Goal: Task Accomplishment & Management: Complete application form

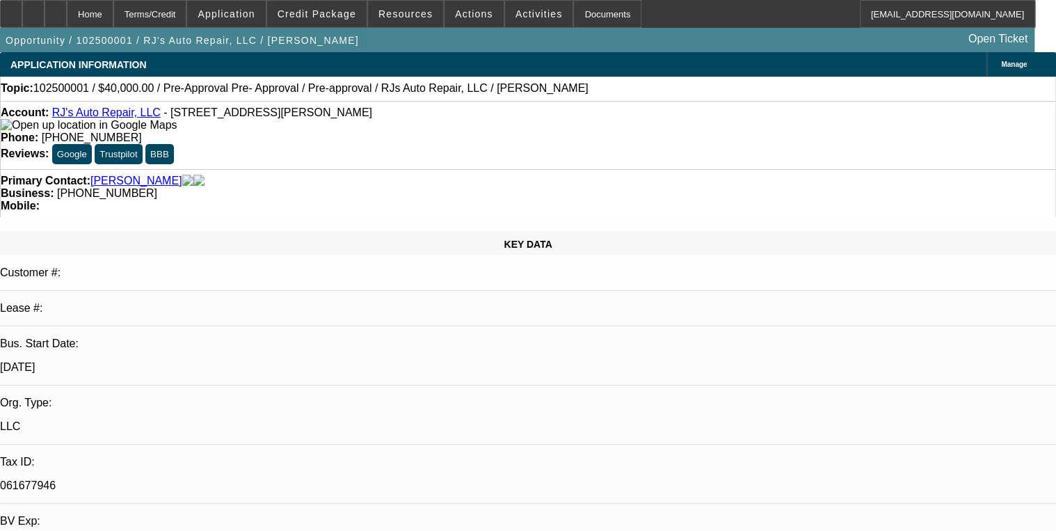
select select "0"
select select "3"
select select "0"
select select "6"
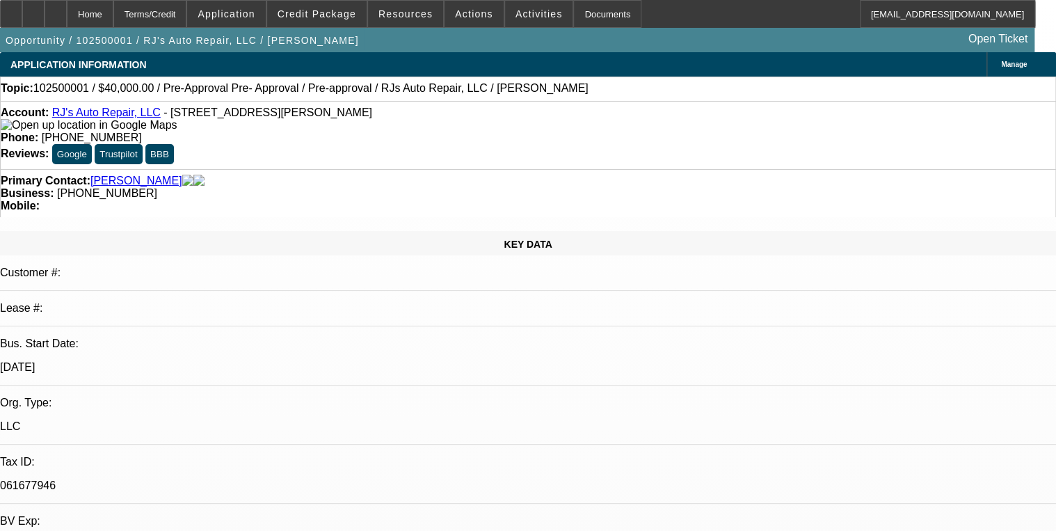
select select "0"
select select "3"
select select "0"
select select "6"
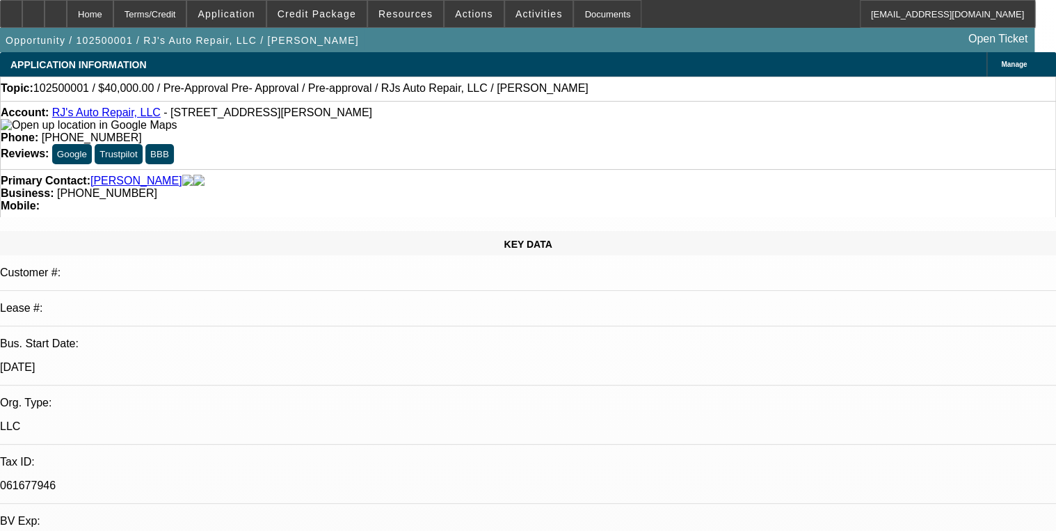
click at [623, 169] on div "Primary Contact: Hunt, Robert Business: (203) 748-9827 Mobile:" at bounding box center [528, 193] width 1056 height 48
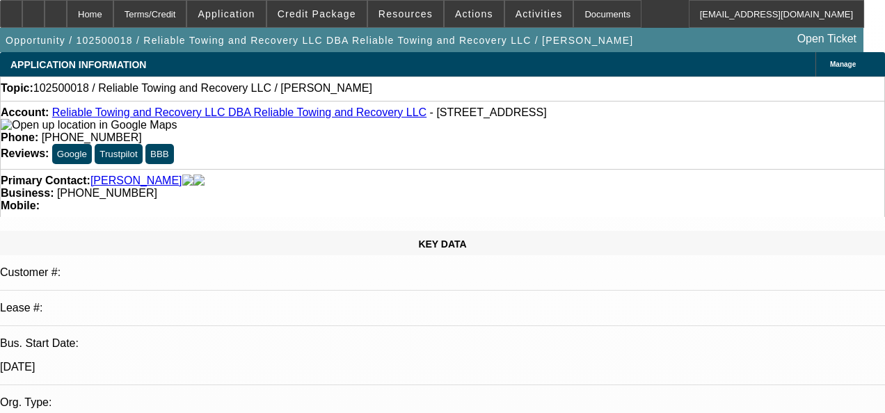
select select "0"
select select "2"
select select "0.1"
select select "1"
select select "2"
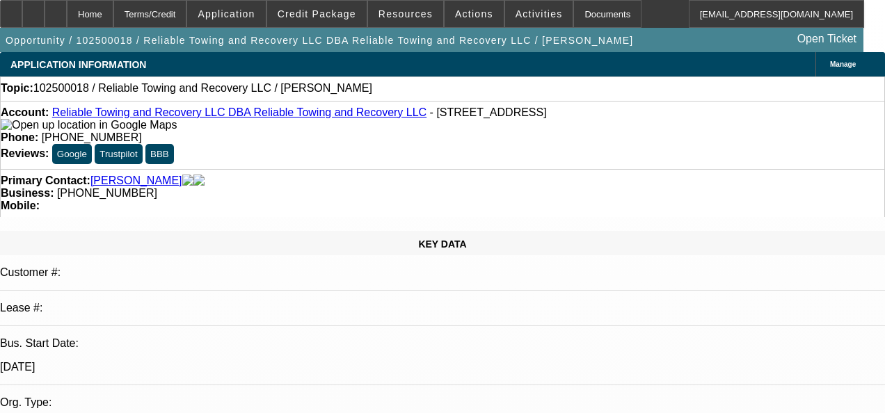
select select "4"
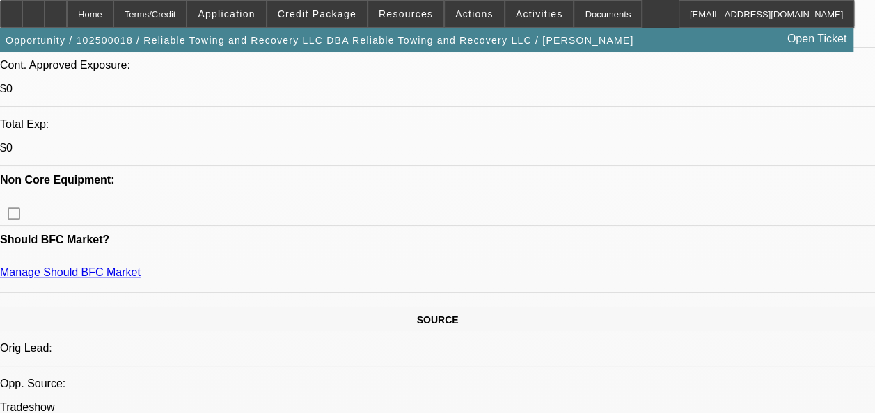
scroll to position [77, 0]
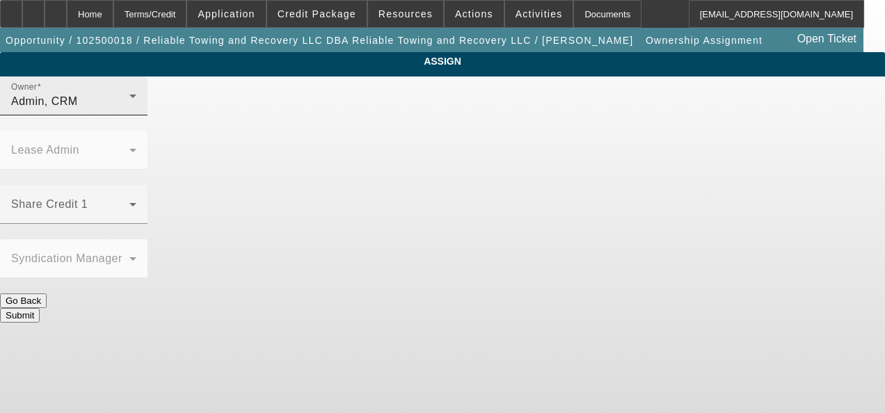
click at [129, 110] on div "Admin, CRM" at bounding box center [70, 101] width 118 height 17
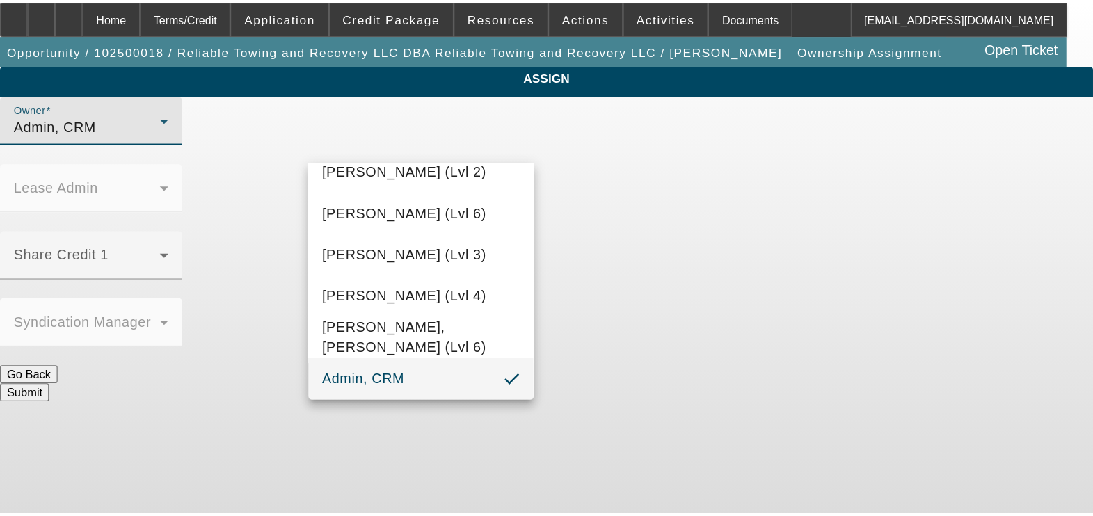
scroll to position [707, 0]
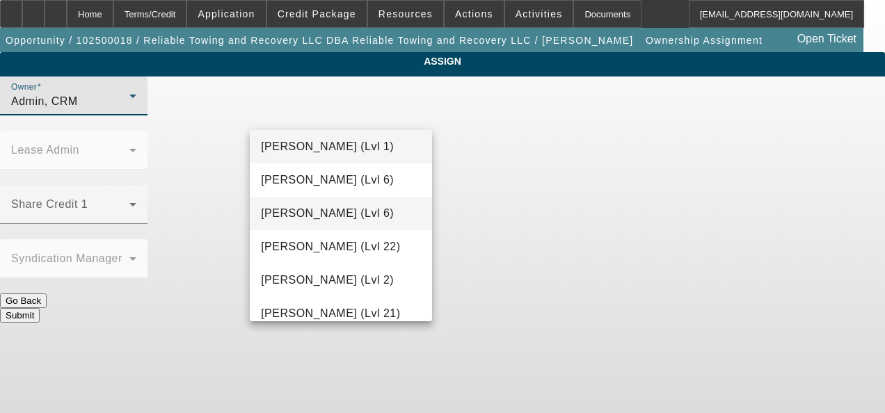
click at [329, 207] on span "Hendrix, Miles (Lvl 6)" at bounding box center [327, 213] width 133 height 17
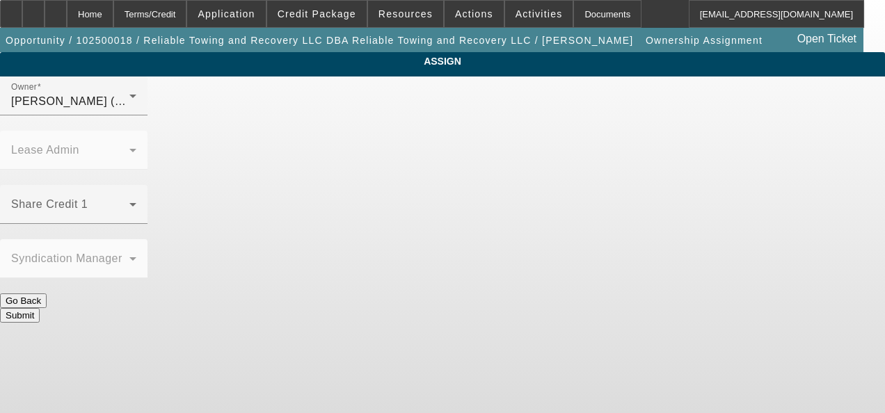
click at [40, 308] on button "Submit" at bounding box center [20, 315] width 40 height 15
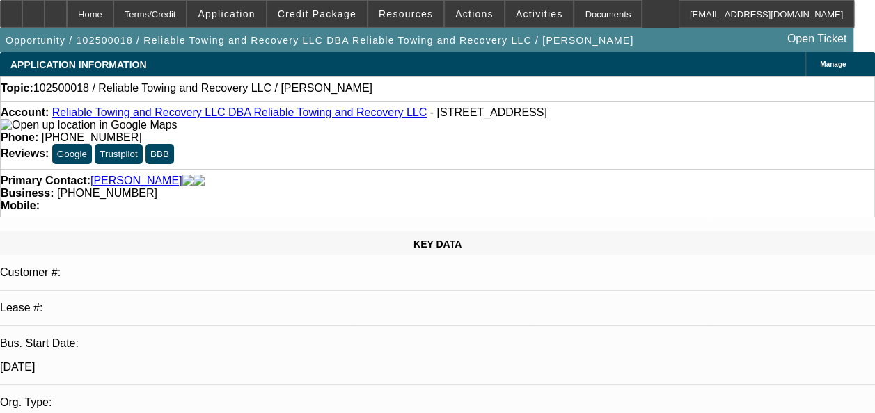
select select "0"
select select "2"
select select "0.1"
select select "4"
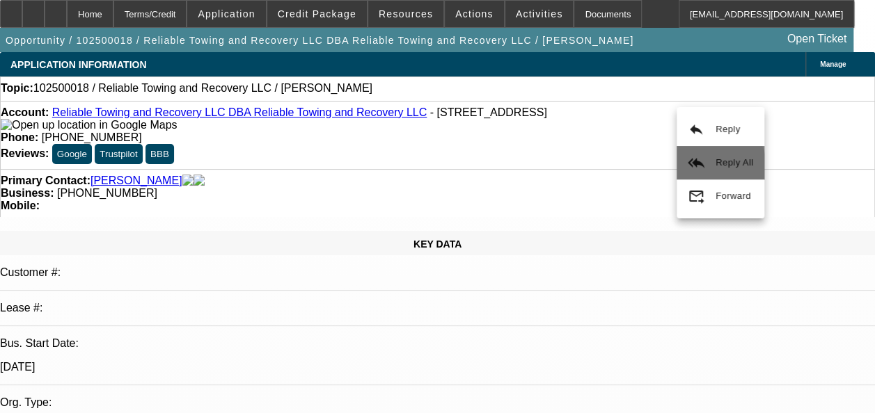
click at [706, 170] on button "reply_all Reply All" at bounding box center [720, 162] width 88 height 33
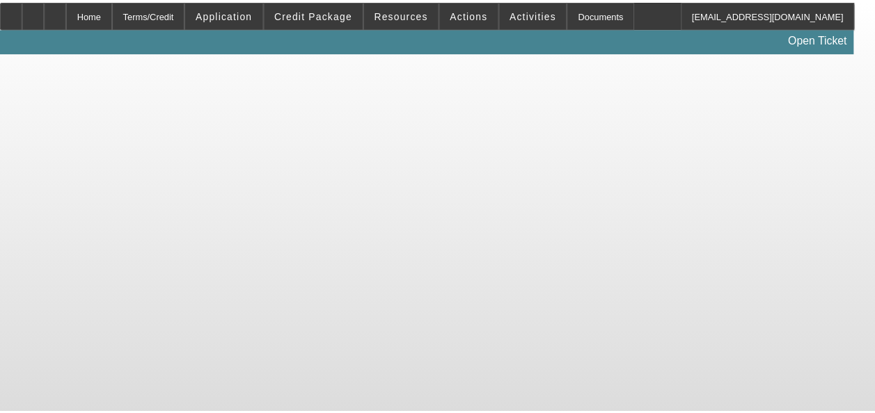
scroll to position [64, 0]
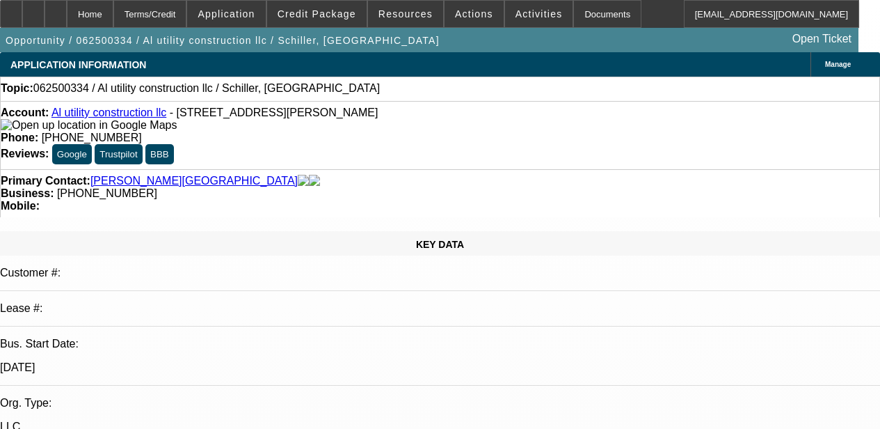
select select "0"
select select "2"
select select "0"
select select "6"
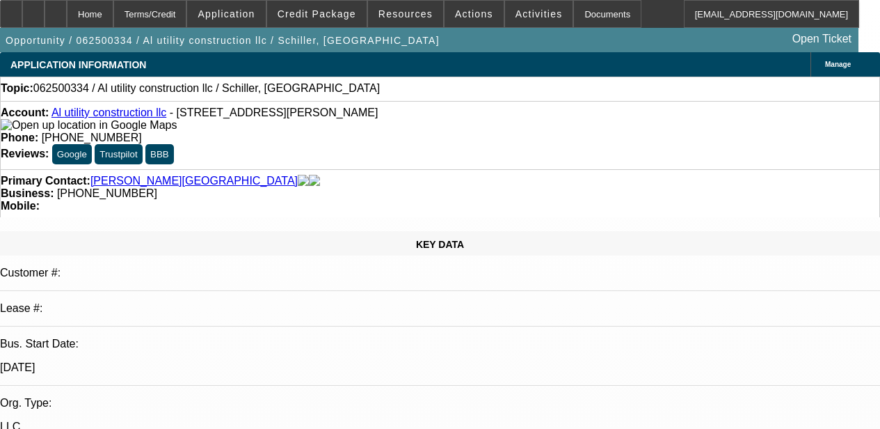
scroll to position [1948, 0]
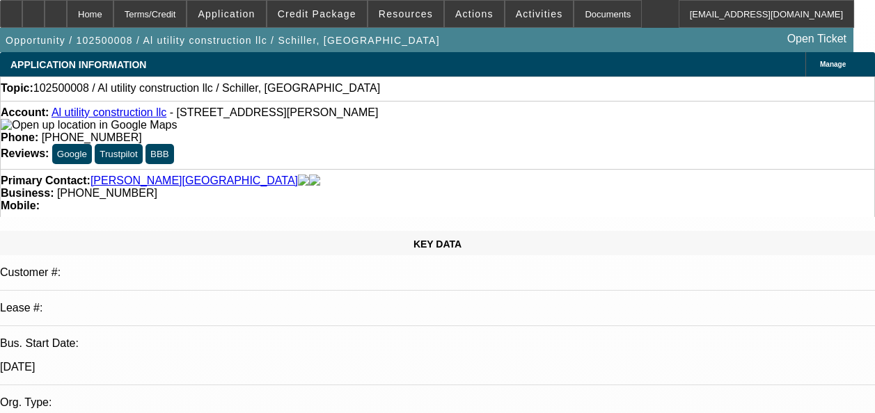
select select "0"
select select "2"
select select "0"
select select "6"
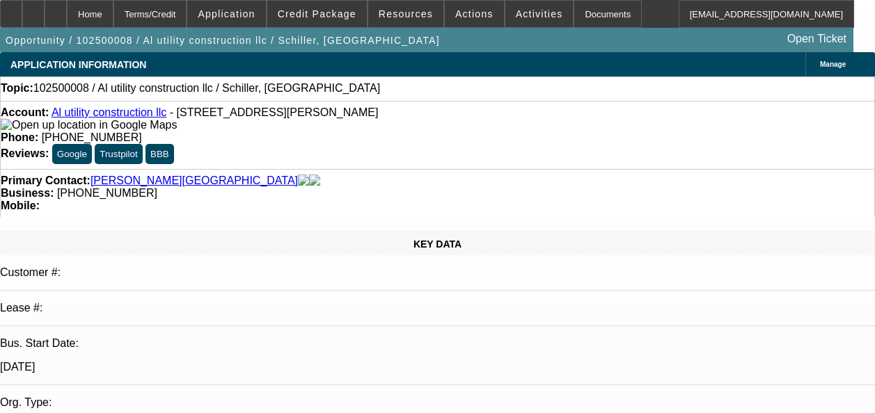
scroll to position [779, 0]
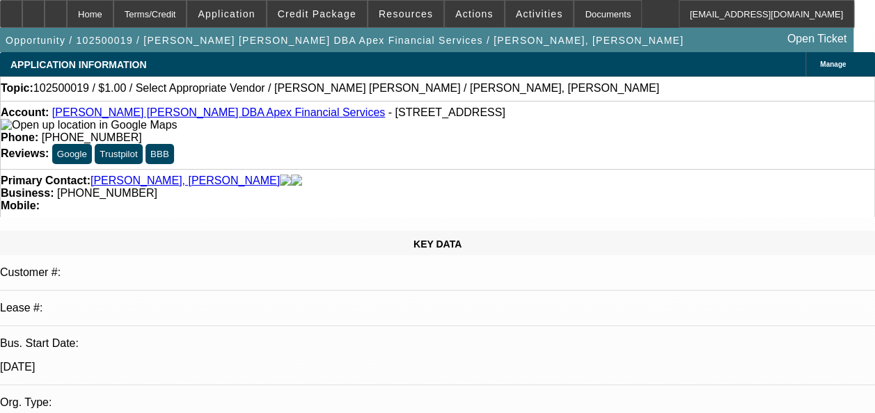
select select "0"
select select "2"
select select "0.1"
select select "1"
select select "2"
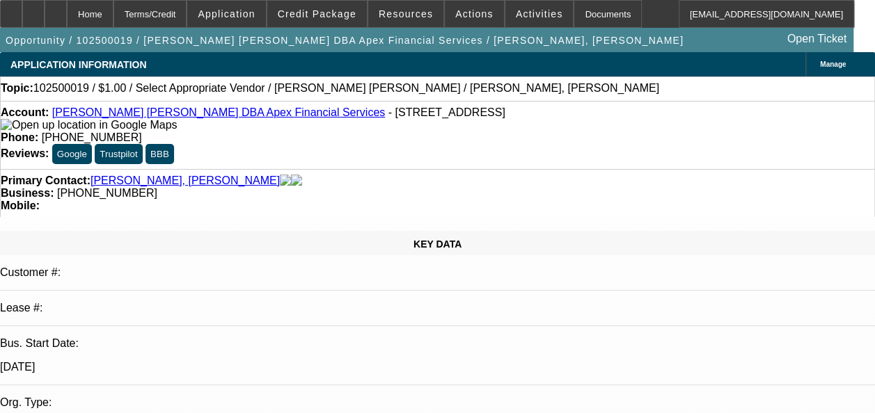
select select "4"
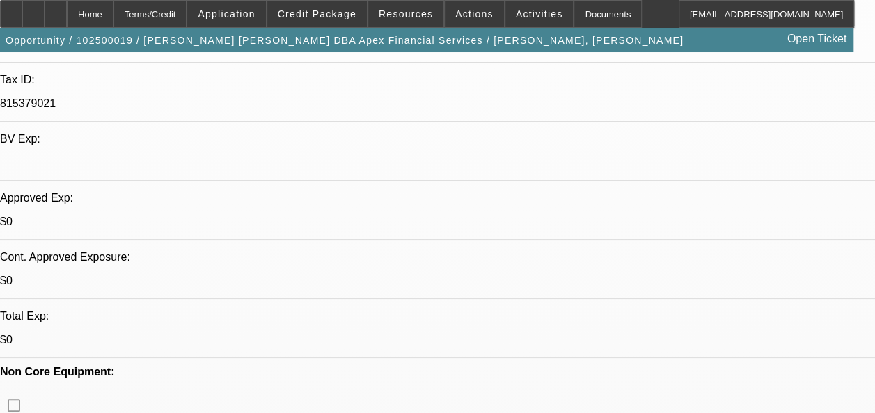
scroll to position [390, 0]
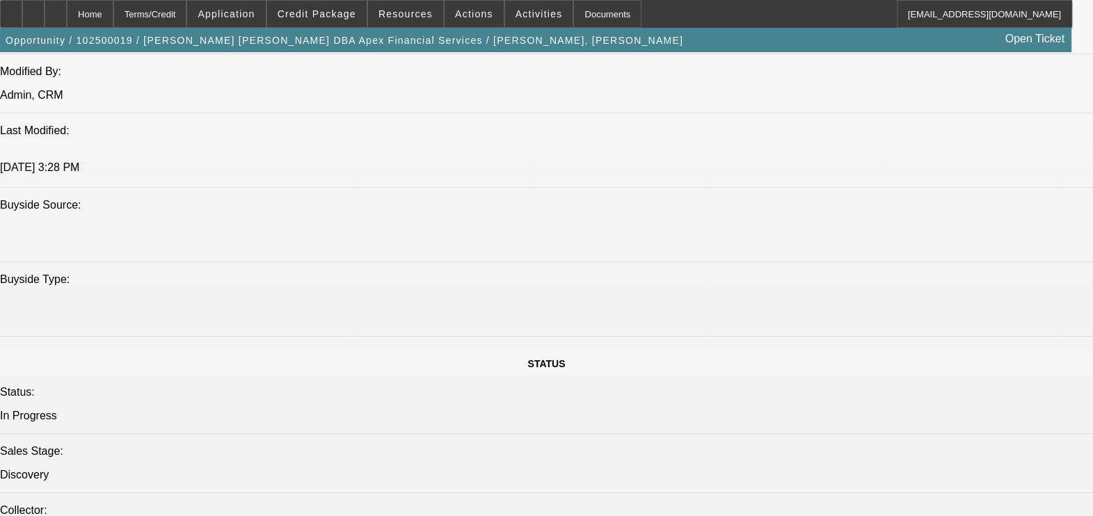
scroll to position [1194, 0]
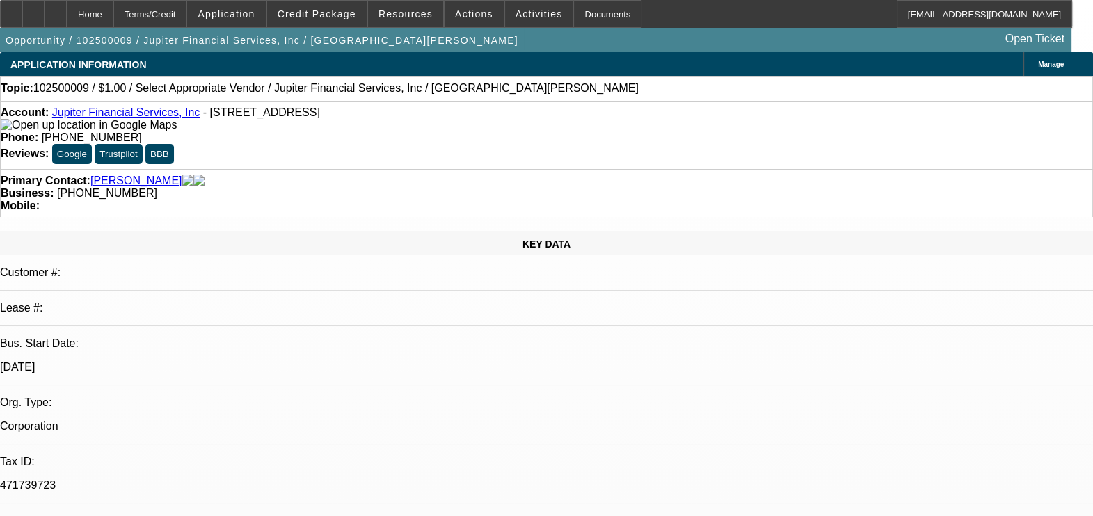
select select "0"
select select "2"
select select "0.1"
select select "1"
select select "2"
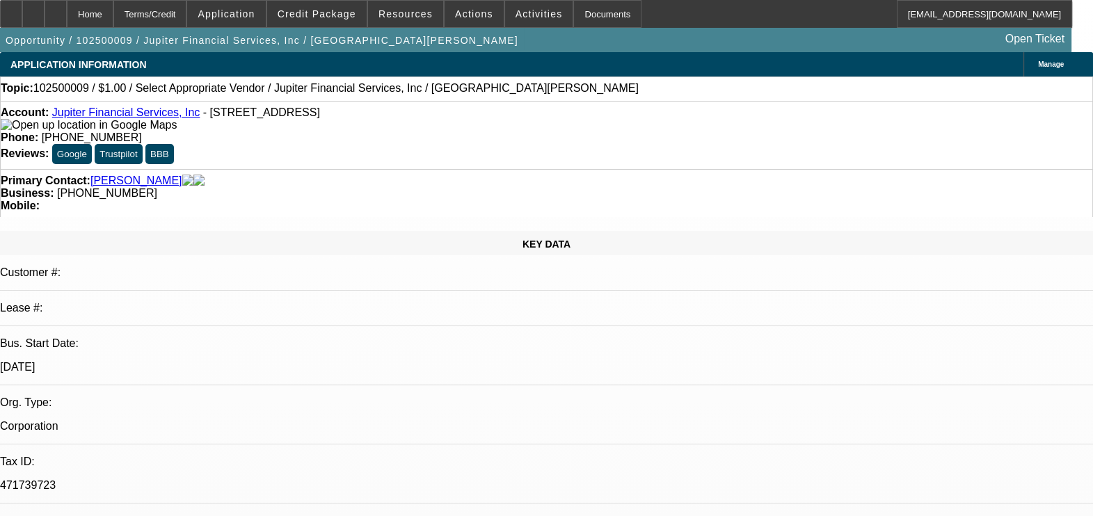
select select "4"
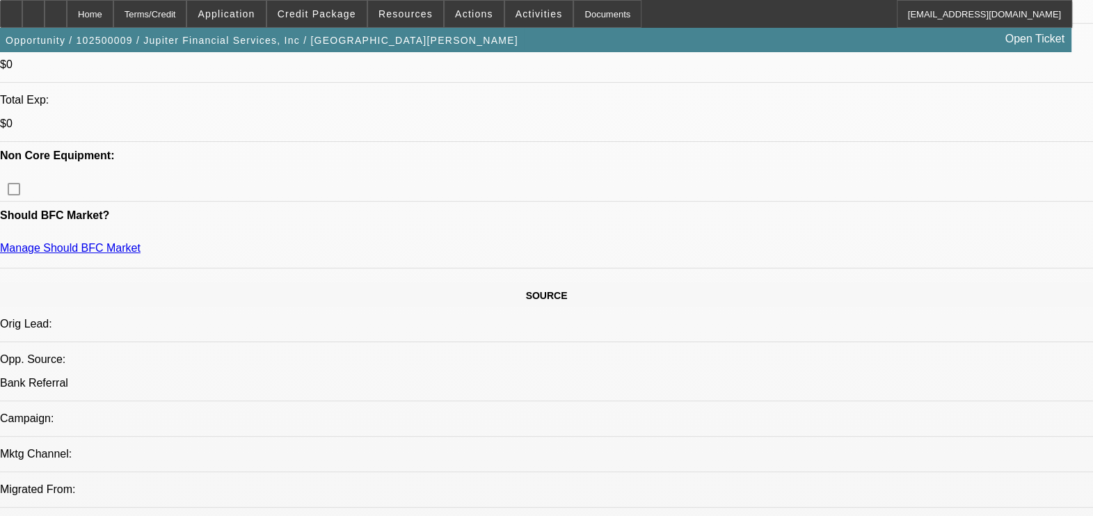
scroll to position [612, 0]
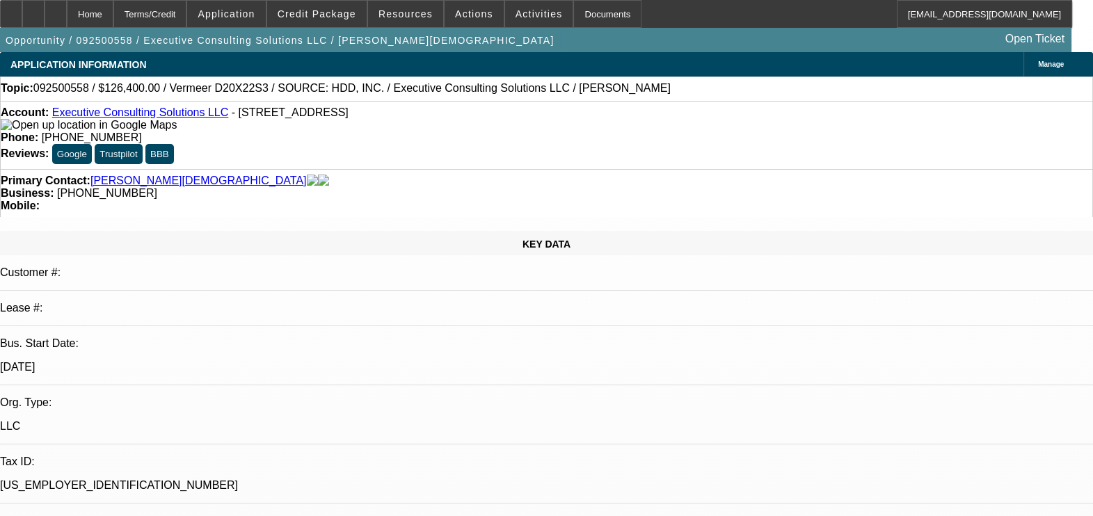
select select "0.2"
select select "2"
select select "0"
select select "1"
select select "2"
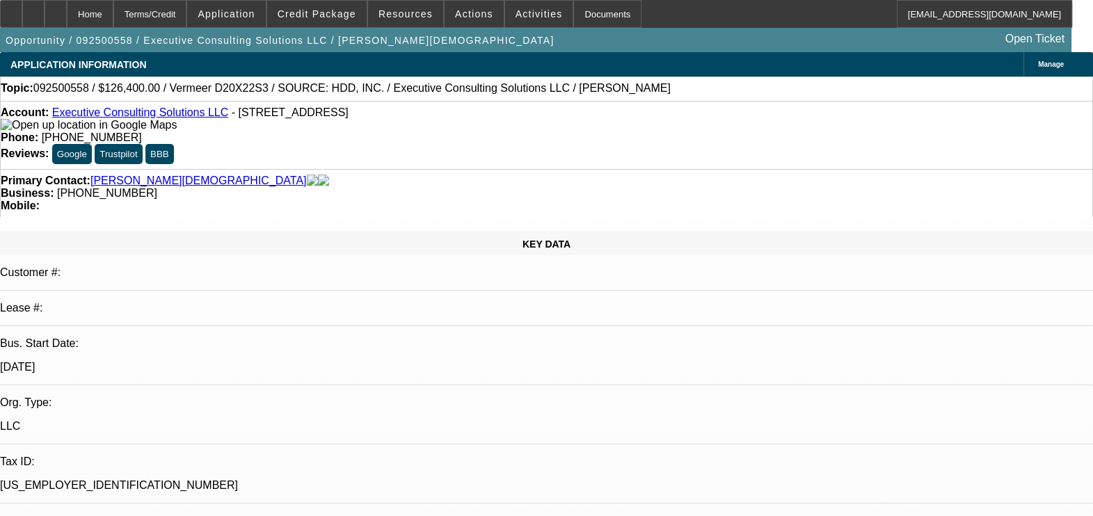
select select "6"
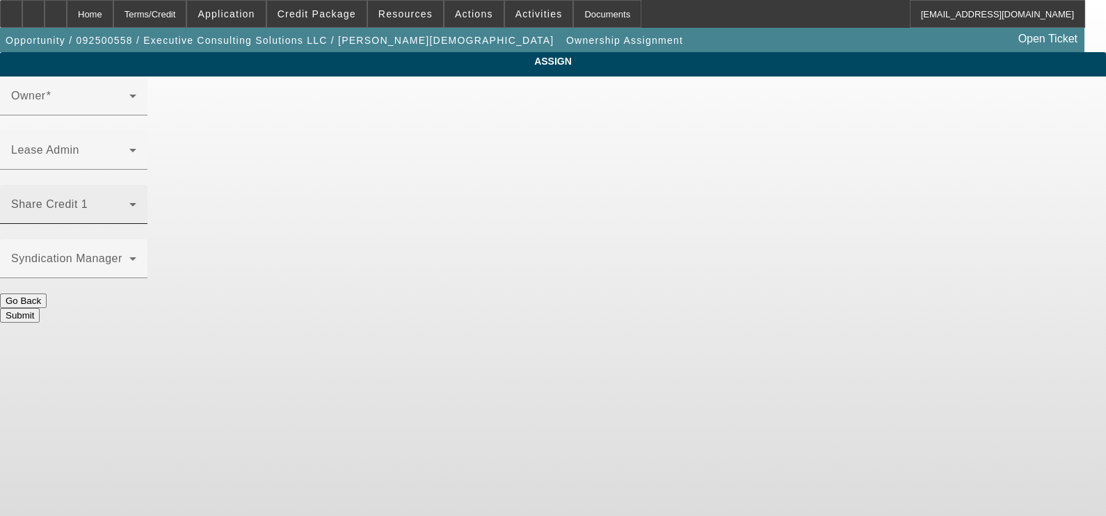
click at [129, 202] on span at bounding box center [70, 210] width 118 height 17
click at [552, 294] on div "Go Back" at bounding box center [553, 301] width 1106 height 15
click at [129, 202] on div "[PERSON_NAME] (Lvl 19)" at bounding box center [70, 210] width 118 height 17
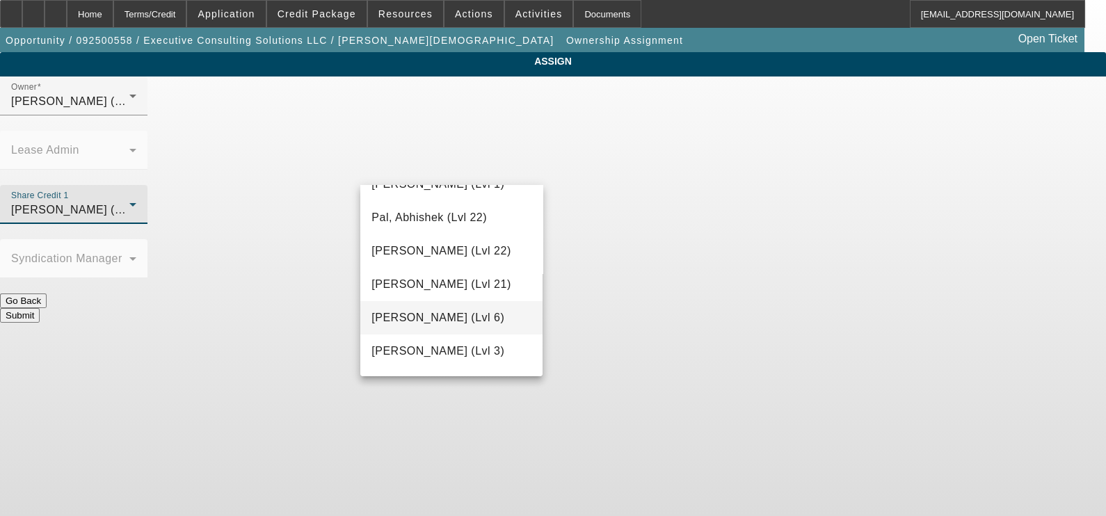
scroll to position [1360, 0]
click at [501, 333] on mat-option "Richards, Stephanie (Lvl 3)" at bounding box center [451, 317] width 182 height 33
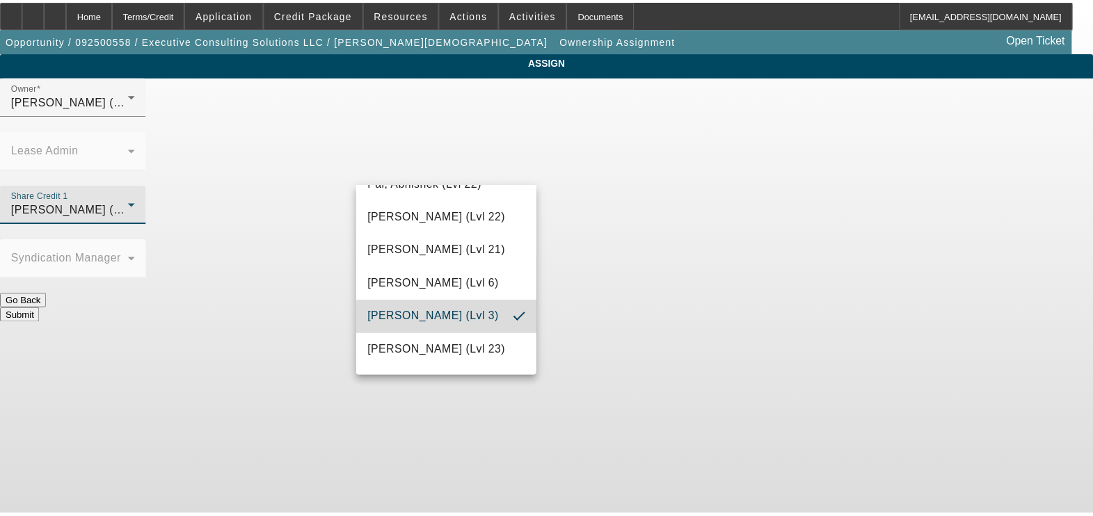
scroll to position [0, 0]
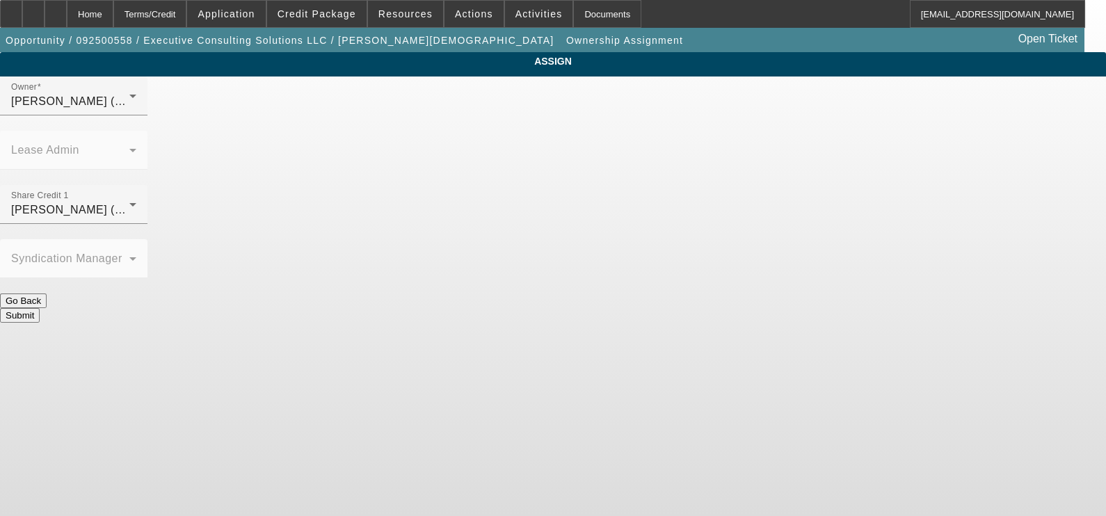
click at [40, 308] on button "Submit" at bounding box center [20, 315] width 40 height 15
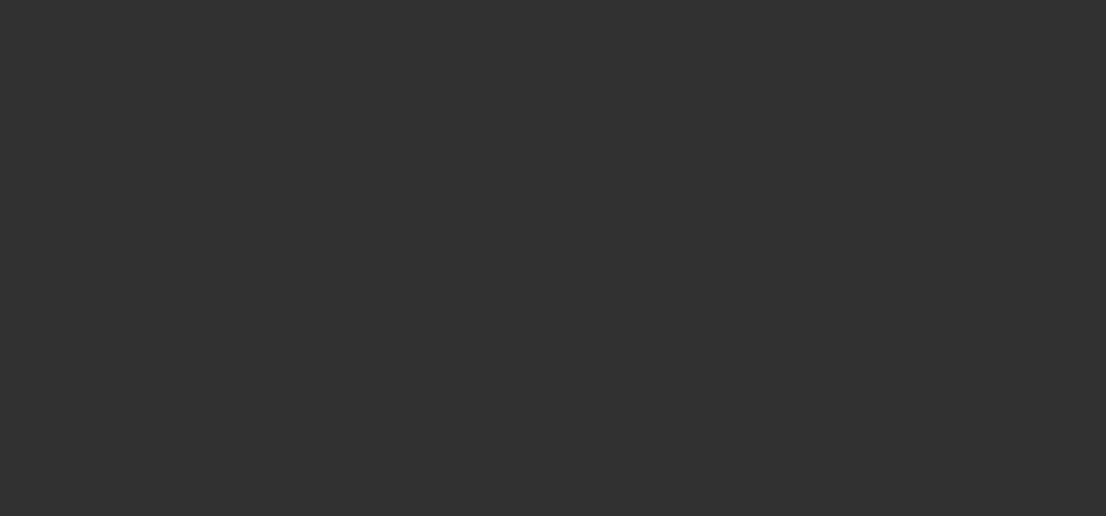
select select "0.2"
select select "2"
select select "0"
select select "6"
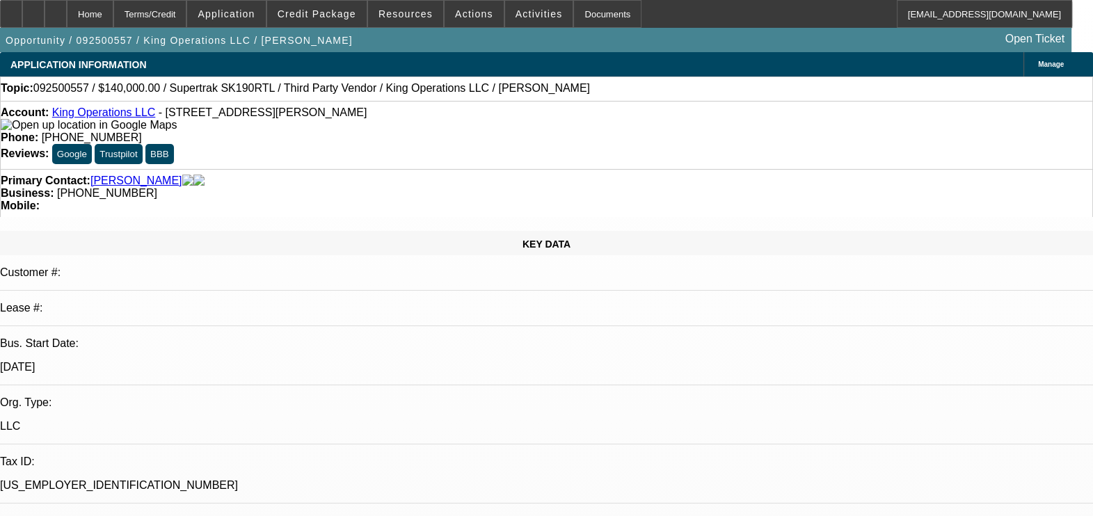
select select "0.2"
select select "2"
select select "0"
select select "2"
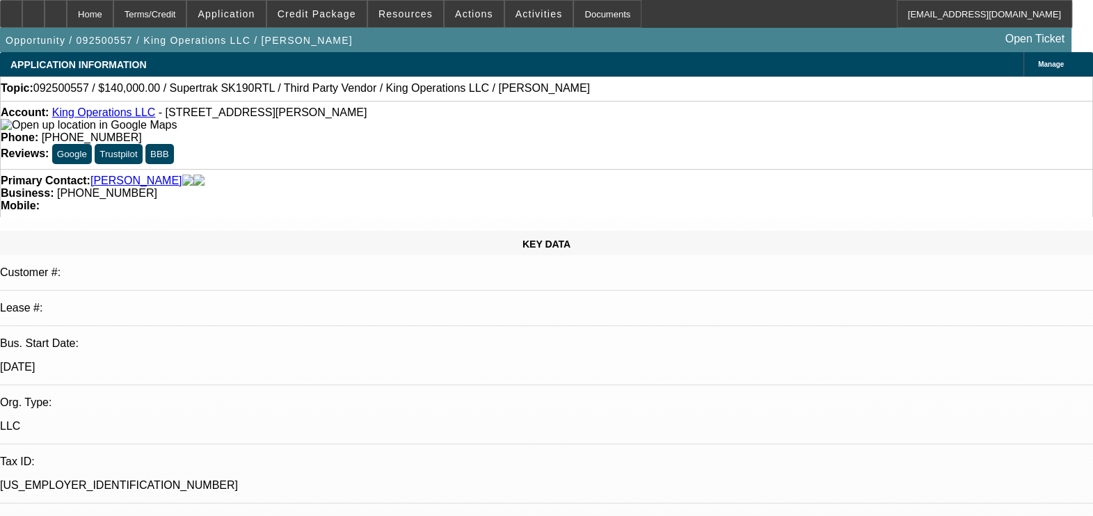
select select "0"
select select "1"
select select "2"
select select "6"
select select "1"
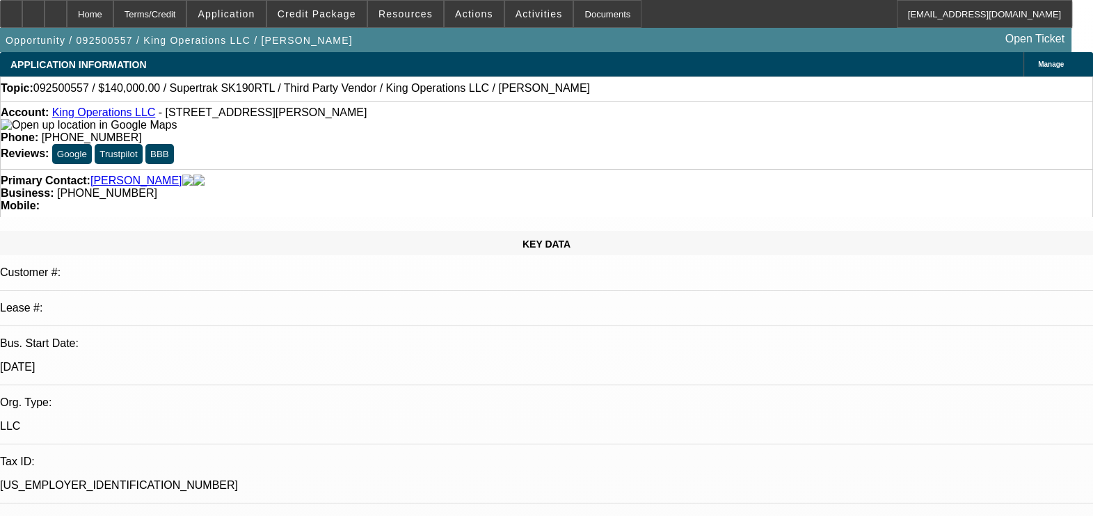
select select "2"
select select "6"
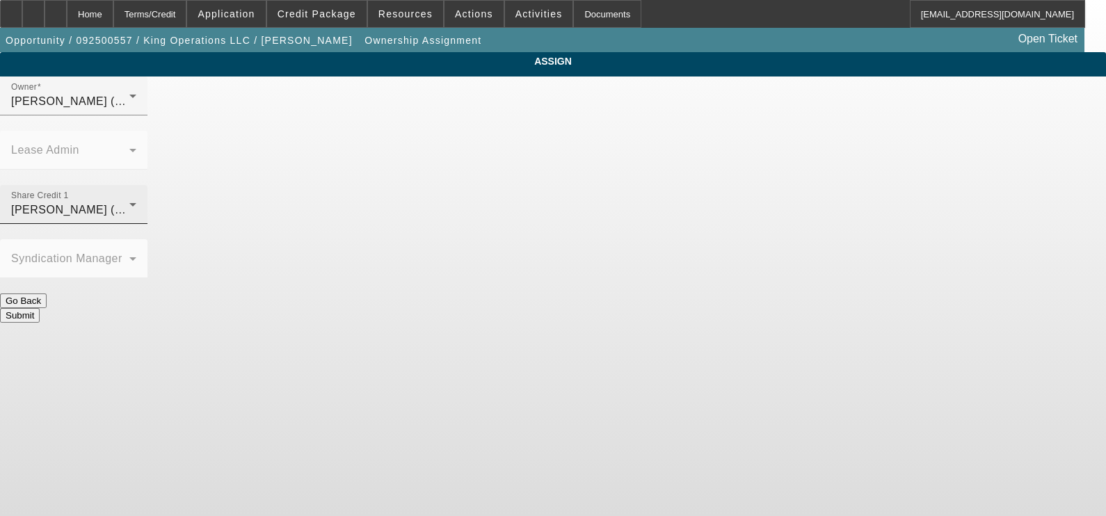
click at [129, 202] on div "O'Connor, Kevin (Lvl 19)" at bounding box center [70, 210] width 118 height 17
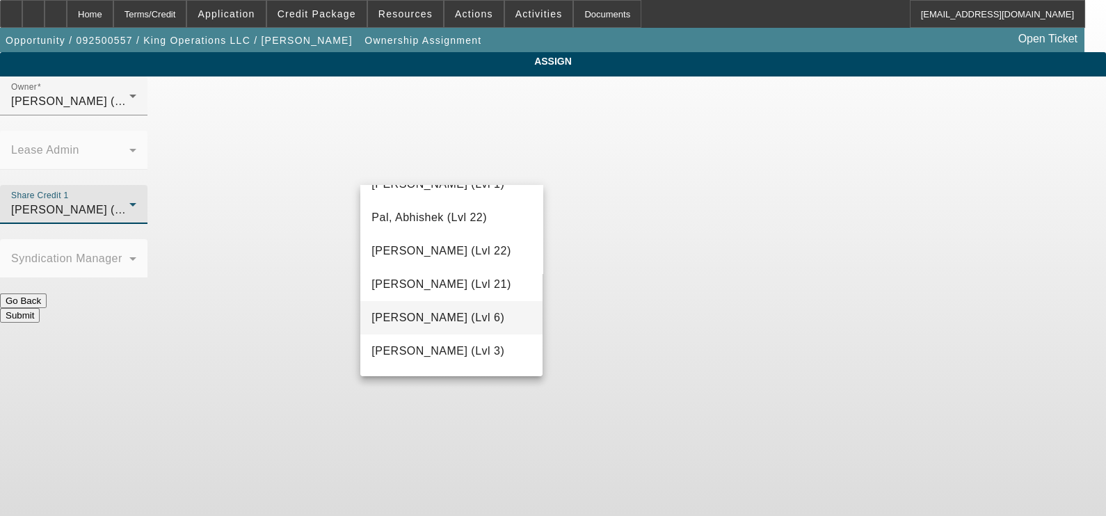
scroll to position [1360, 0]
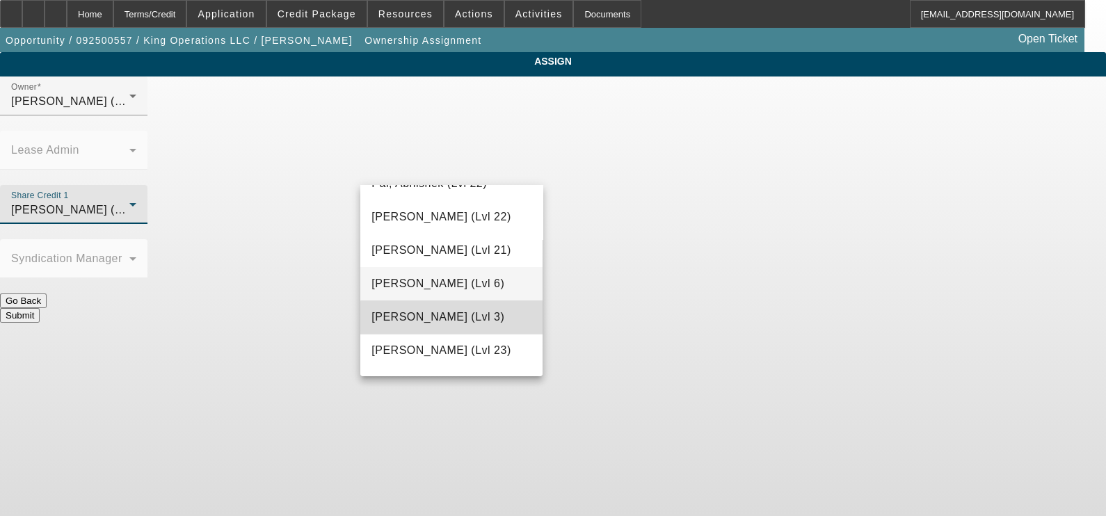
click at [505, 333] on mat-option "Richards, Stephanie (Lvl 3)" at bounding box center [451, 317] width 182 height 33
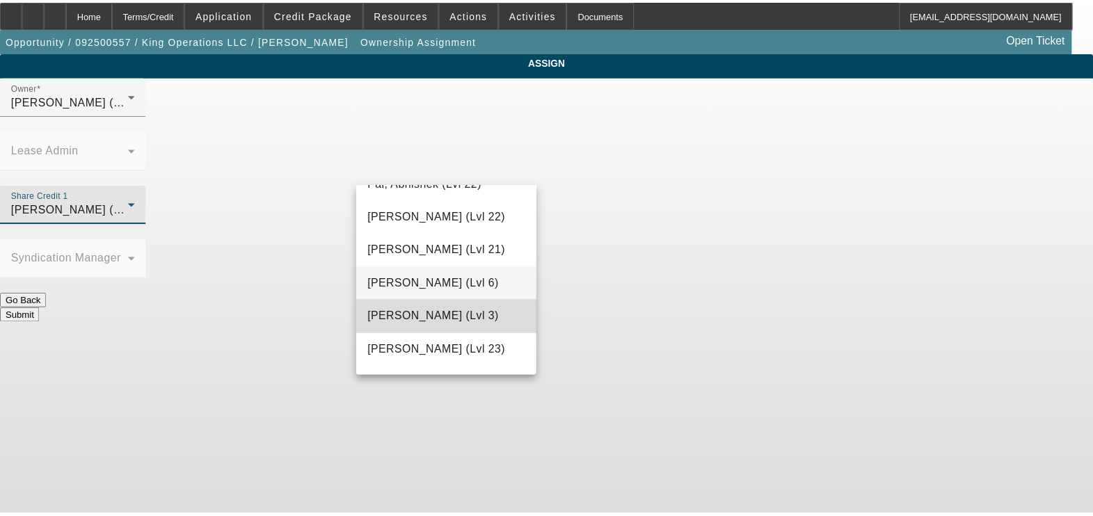
scroll to position [0, 0]
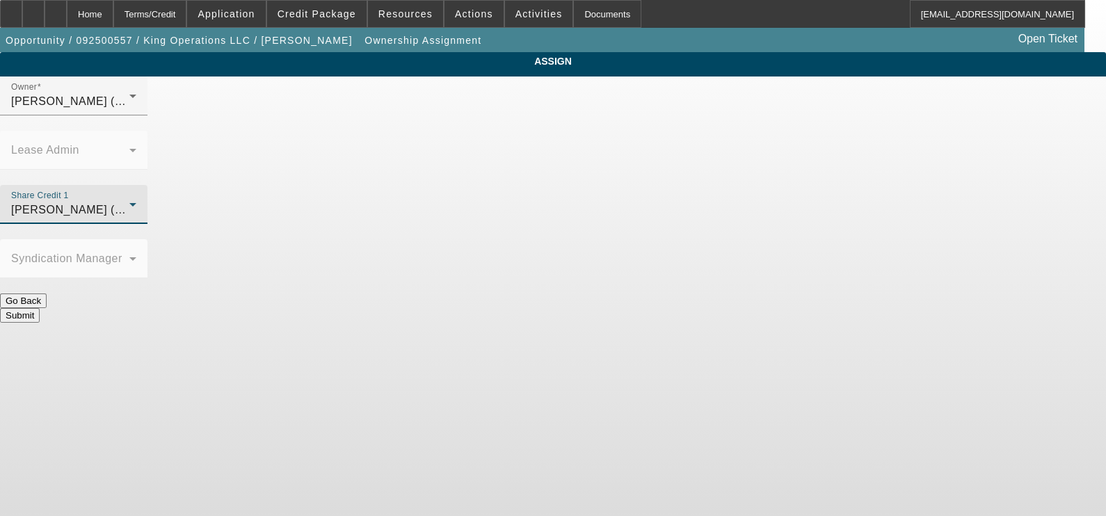
click at [40, 308] on button "Submit" at bounding box center [20, 315] width 40 height 15
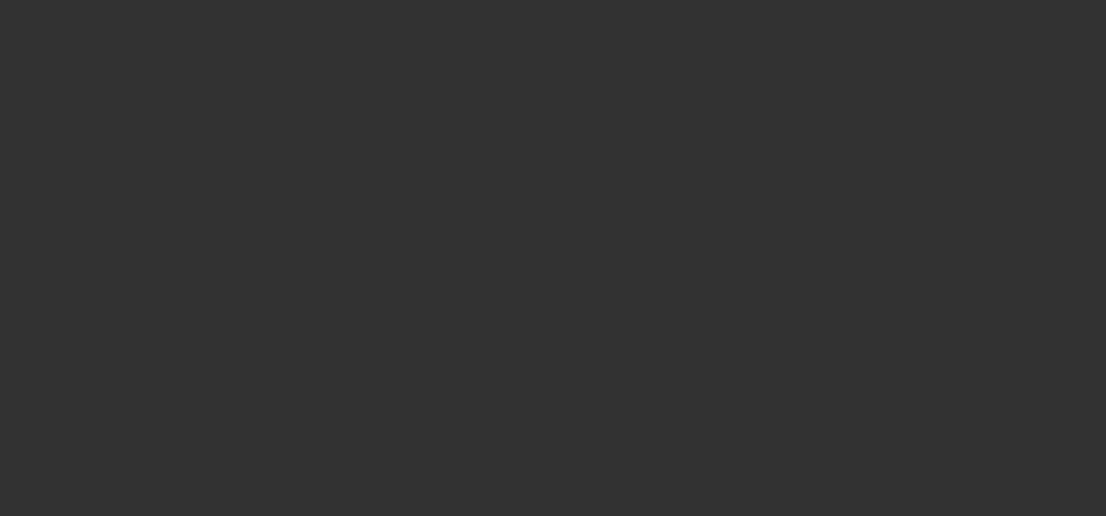
select select "0.2"
select select "2"
select select "0"
select select "6"
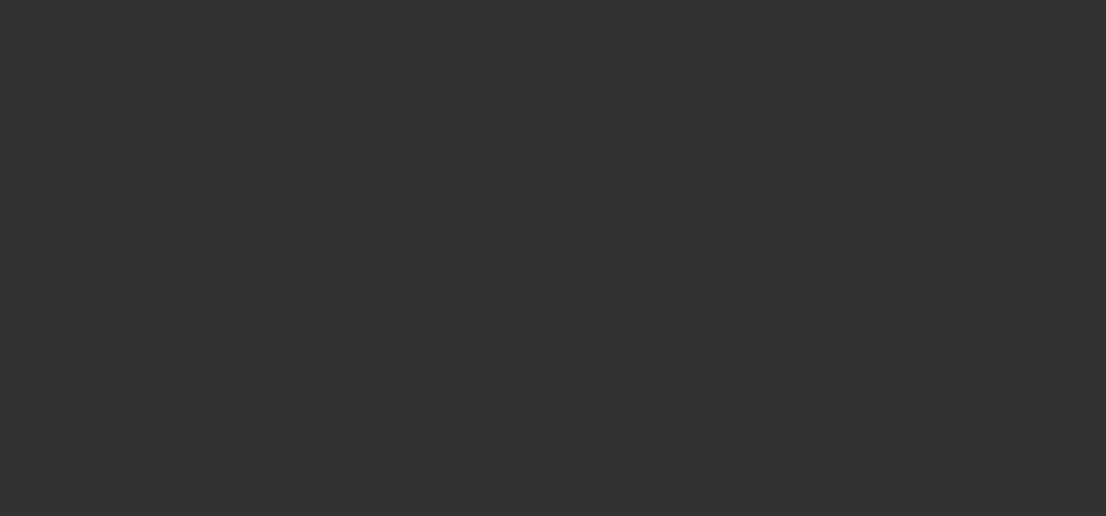
select select "0"
select select "2"
select select "0"
select select "6"
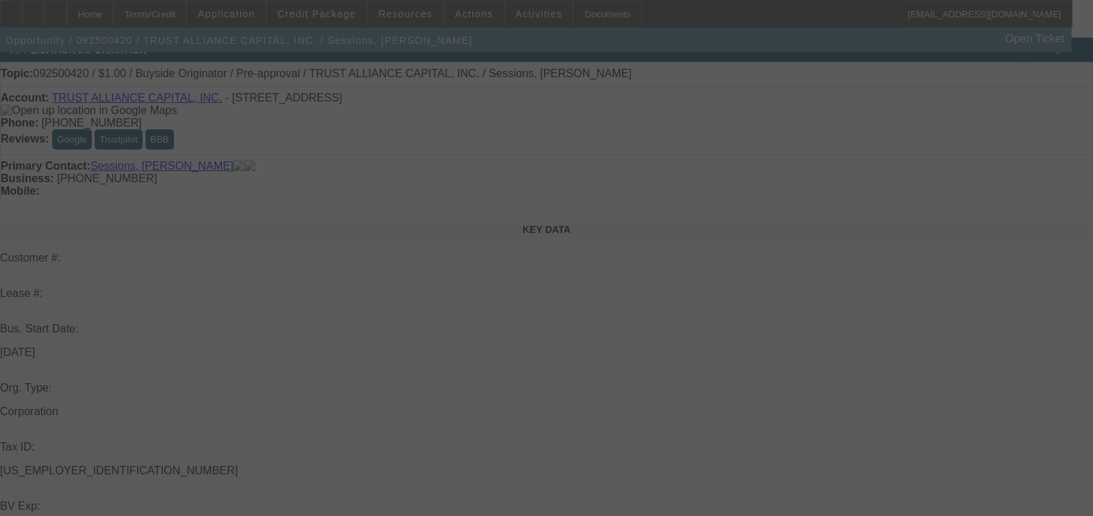
select select "0"
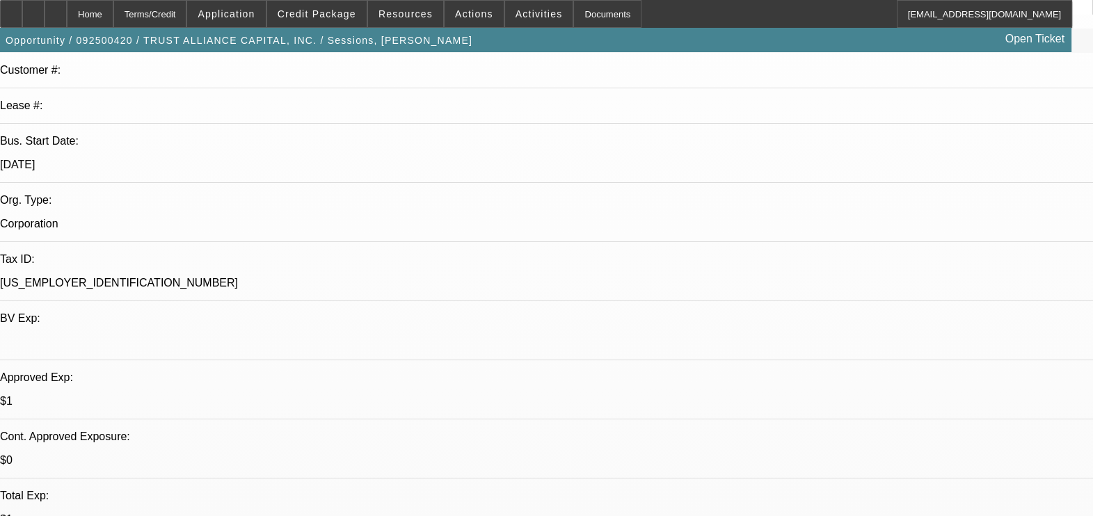
select select "1"
select select "2"
select select "6"
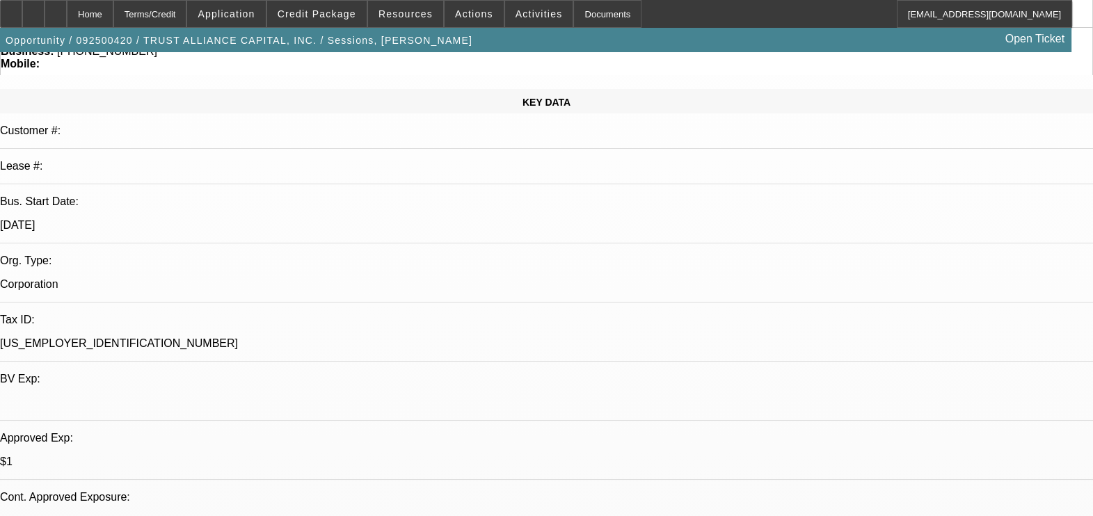
scroll to position [118, 0]
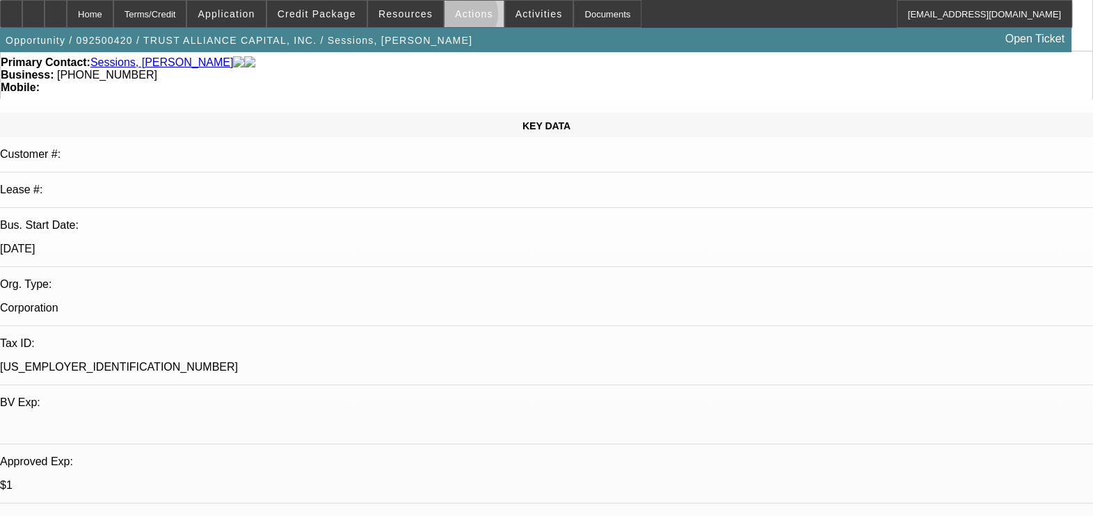
click at [456, 17] on span "Actions" at bounding box center [474, 13] width 38 height 11
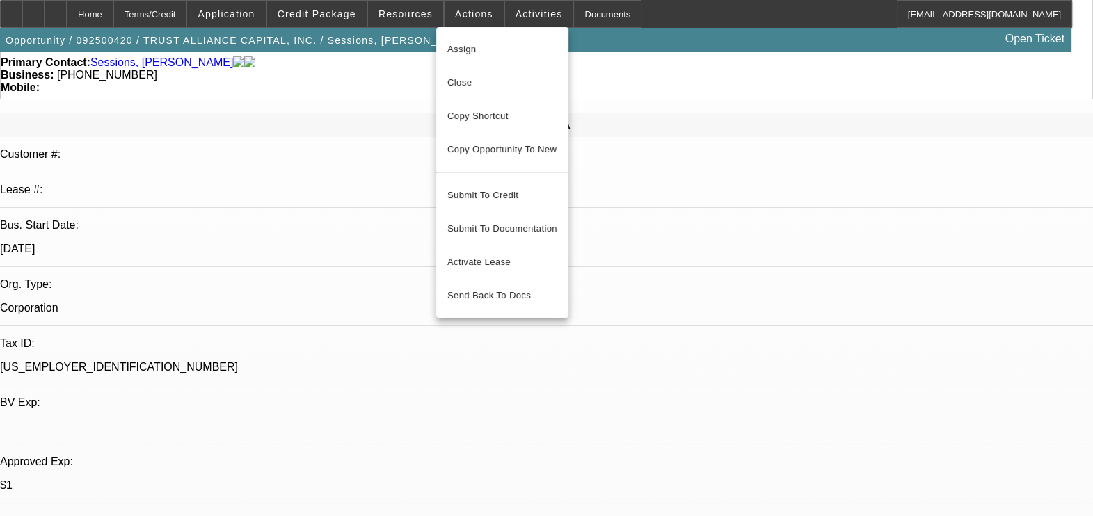
click at [472, 70] on button "Close" at bounding box center [502, 82] width 132 height 33
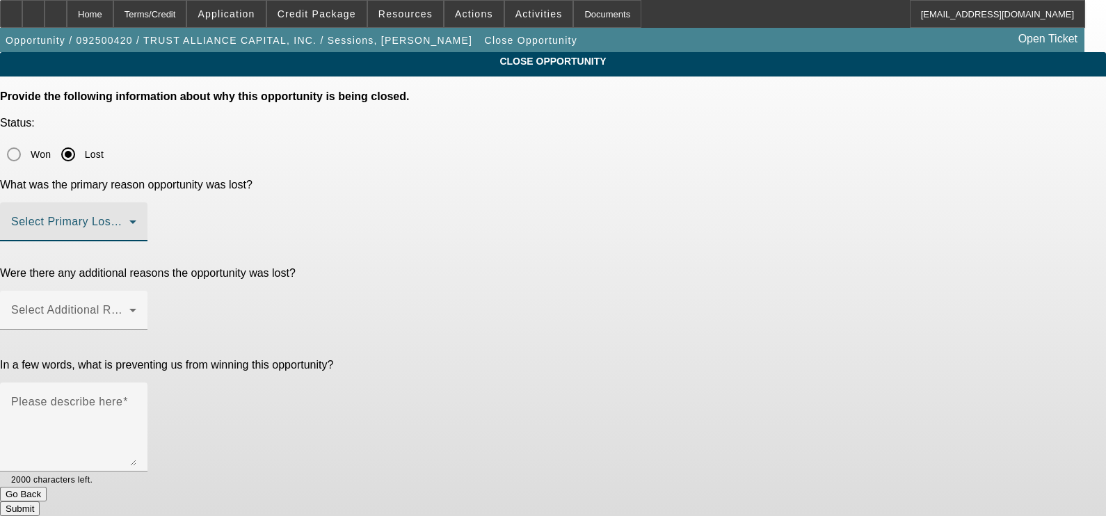
click at [129, 219] on span at bounding box center [70, 227] width 118 height 17
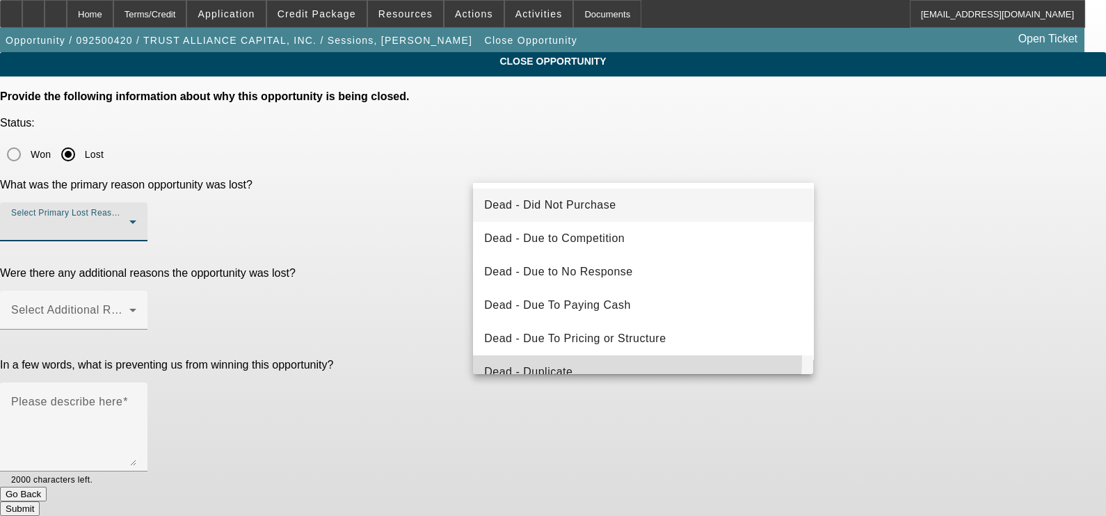
click at [582, 358] on mat-option "Dead - Duplicate" at bounding box center [643, 372] width 340 height 33
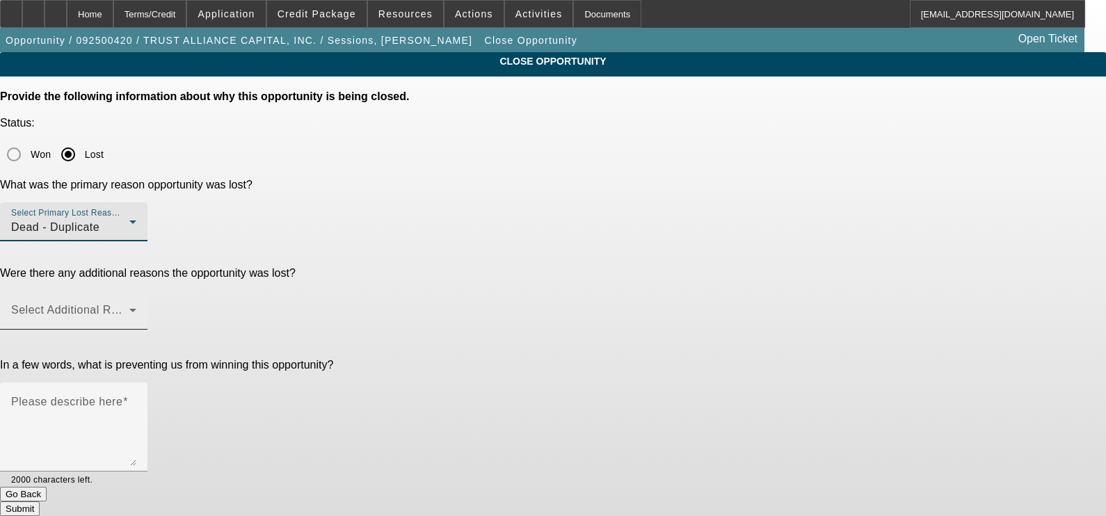
click at [129, 308] on span at bounding box center [70, 316] width 118 height 17
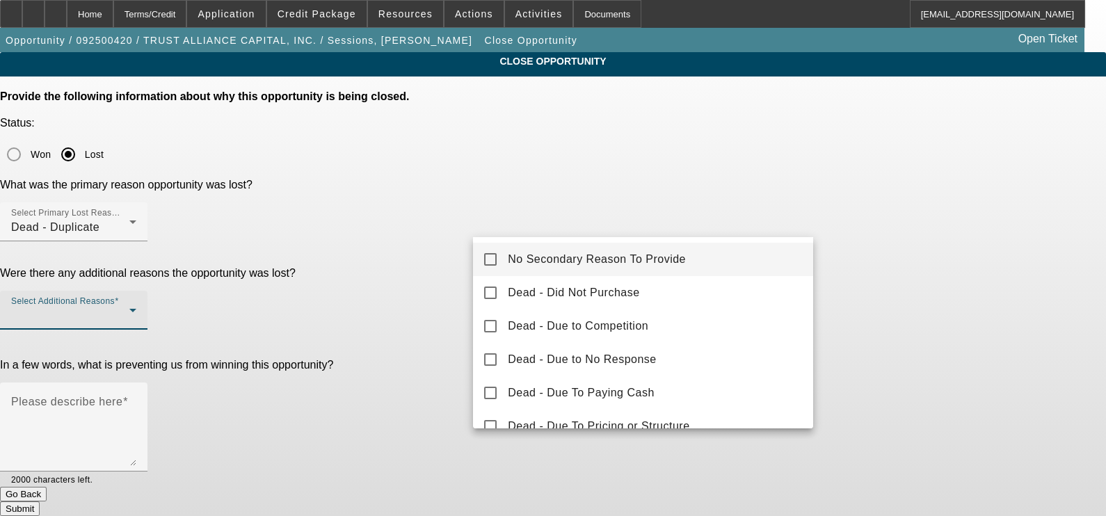
click at [579, 253] on span "No Secondary Reason To Provide" at bounding box center [597, 259] width 178 height 17
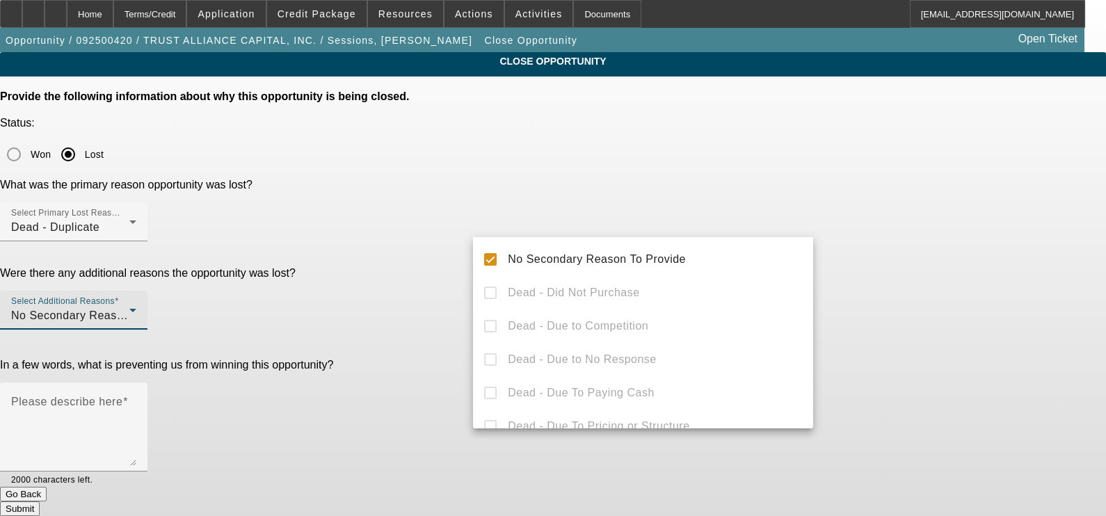
drag, startPoint x: 435, startPoint y: 280, endPoint x: 464, endPoint y: 290, distance: 30.8
click at [434, 280] on div at bounding box center [553, 258] width 1106 height 516
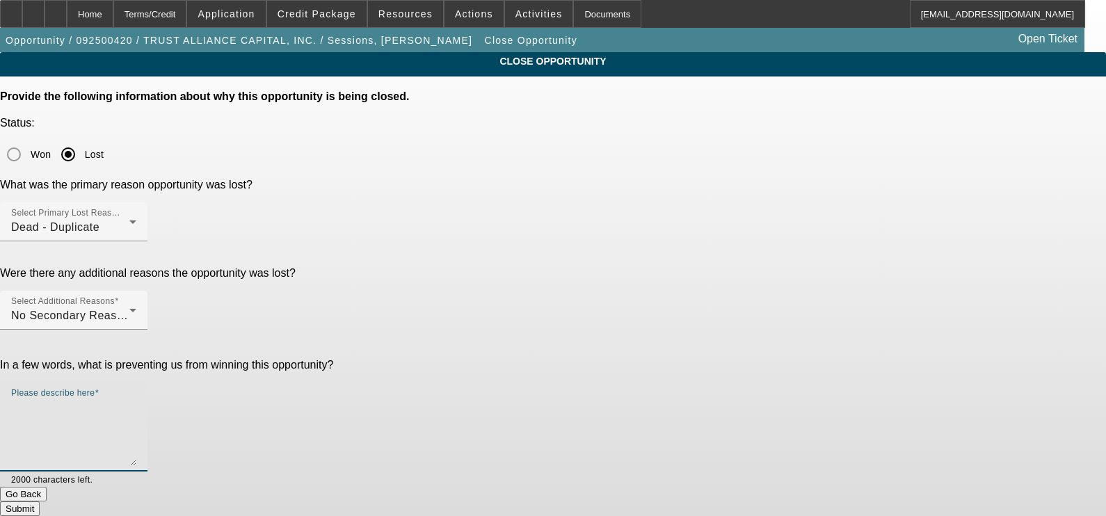
click at [136, 399] on textarea "Please describe here" at bounding box center [73, 432] width 125 height 67
type textarea "Buyside Broker Source - Approved. Not a live applicant"
click at [40, 502] on button "Submit" at bounding box center [20, 509] width 40 height 15
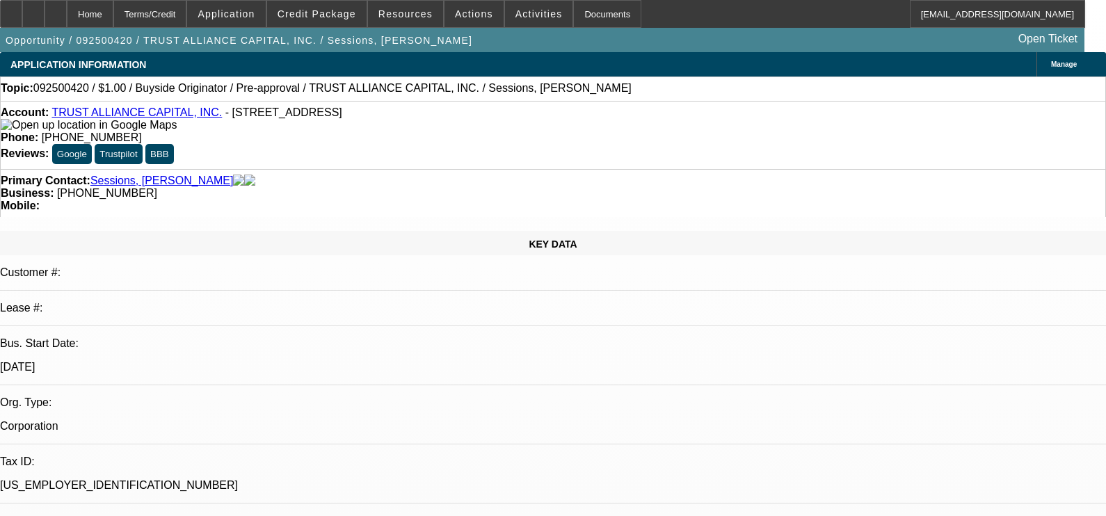
select select "0"
select select "2"
select select "0"
select select "6"
